Goal: Check status

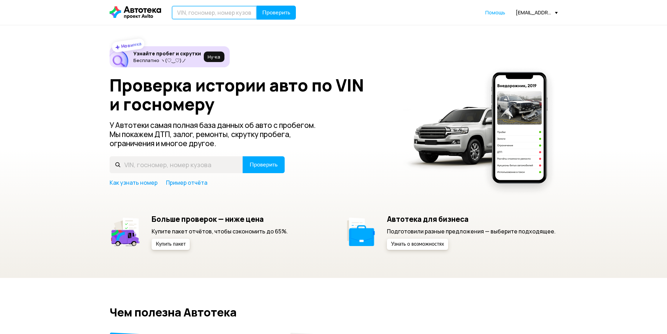
click at [237, 11] on input "text" at bounding box center [214, 13] width 85 height 14
paste input "[US_VEHICLE_IDENTIFICATION_NUMBER]"
type input "[US_VEHICLE_IDENTIFICATION_NUMBER]"
click at [271, 15] on span "Проверить" at bounding box center [276, 13] width 28 height 6
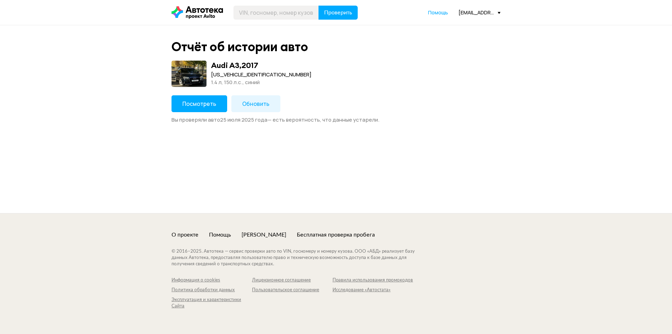
click at [202, 99] on button "Посмотреть" at bounding box center [200, 103] width 56 height 17
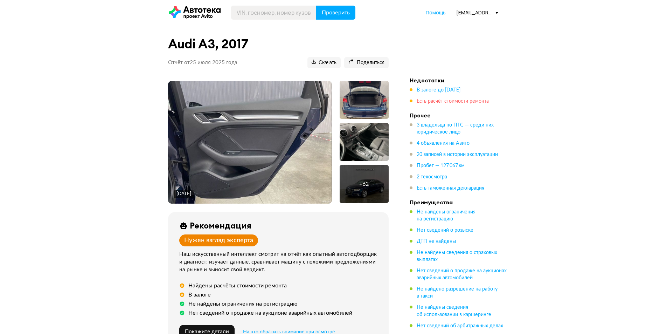
click at [456, 102] on span "Есть расчёт стоимости ремонта" at bounding box center [453, 101] width 72 height 5
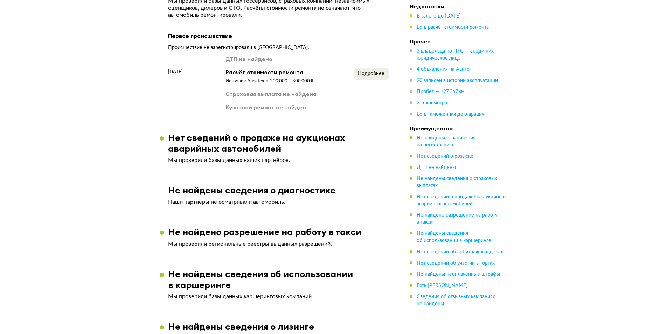
scroll to position [861, 0]
